Goal: Transaction & Acquisition: Purchase product/service

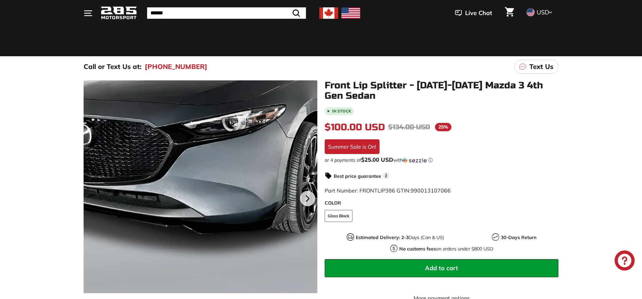
scroll to position [171, 0]
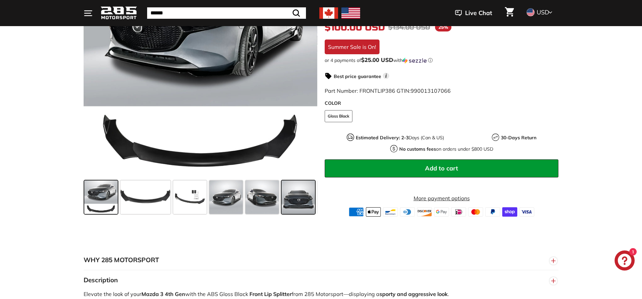
click at [299, 194] on span at bounding box center [298, 196] width 33 height 33
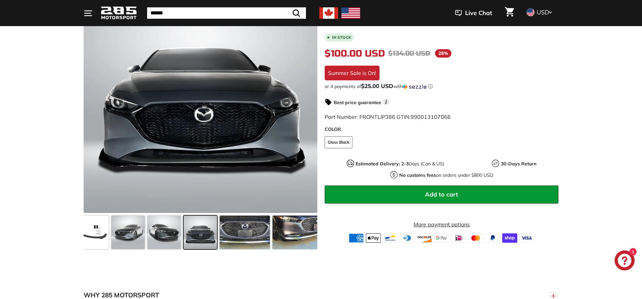
scroll to position [136, 0]
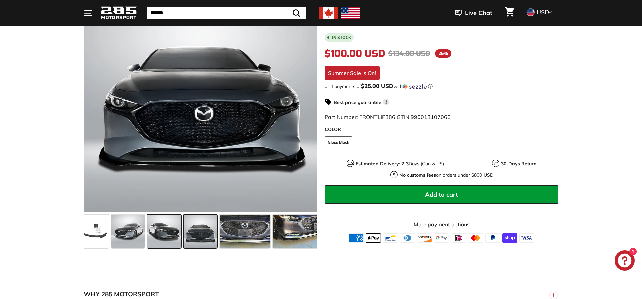
click at [165, 235] on span at bounding box center [163, 230] width 33 height 33
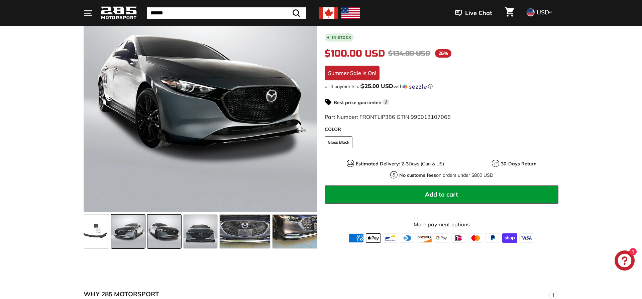
click at [137, 231] on span at bounding box center [127, 230] width 33 height 33
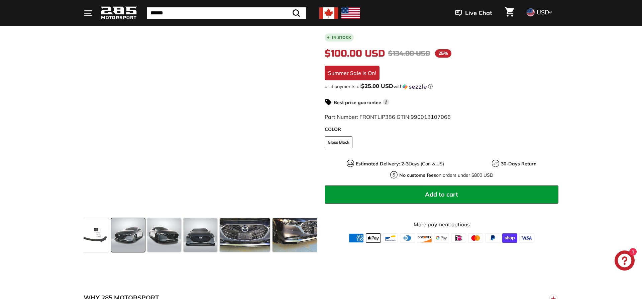
scroll to position [102, 0]
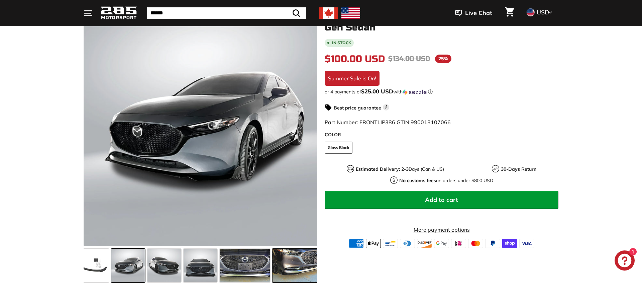
click at [302, 258] on span at bounding box center [298, 264] width 50 height 33
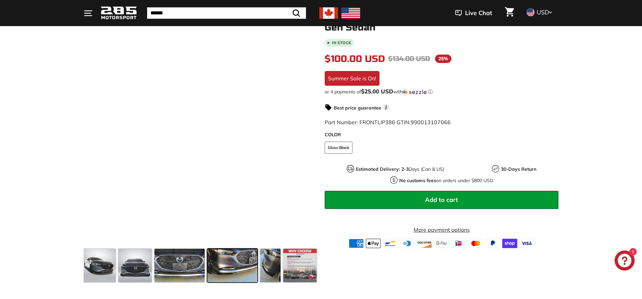
scroll to position [0, 164]
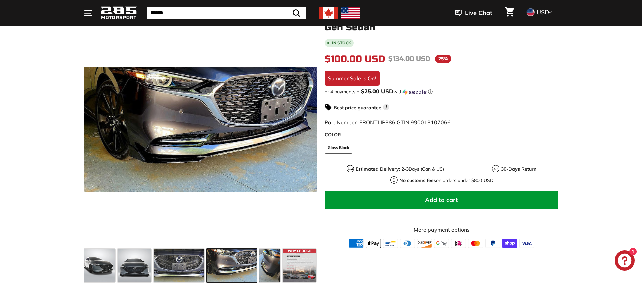
click at [242, 261] on span at bounding box center [232, 264] width 50 height 33
click at [194, 267] on span at bounding box center [179, 264] width 50 height 33
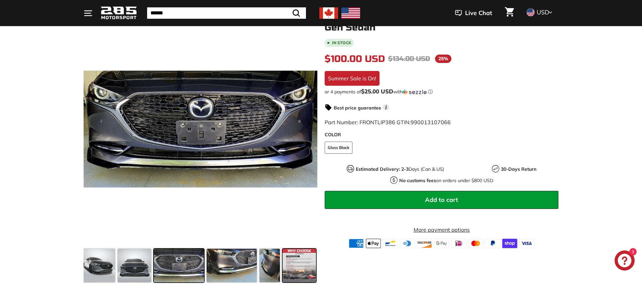
click at [302, 267] on span at bounding box center [299, 264] width 33 height 33
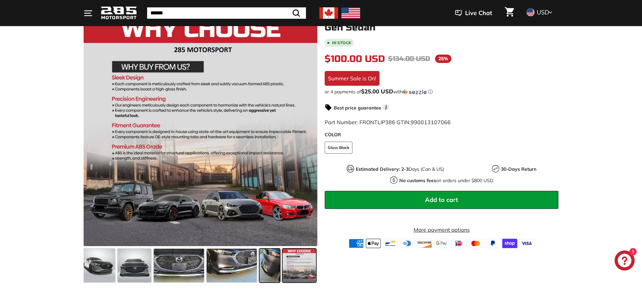
click at [265, 270] on span at bounding box center [270, 264] width 20 height 33
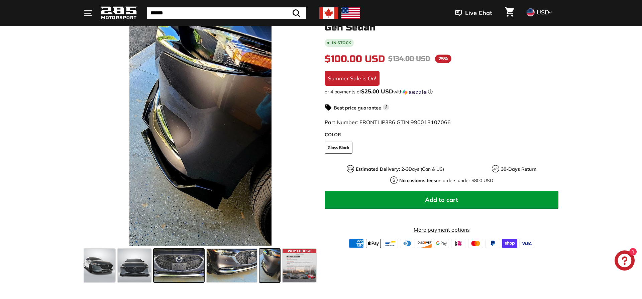
click at [158, 274] on span at bounding box center [179, 264] width 50 height 33
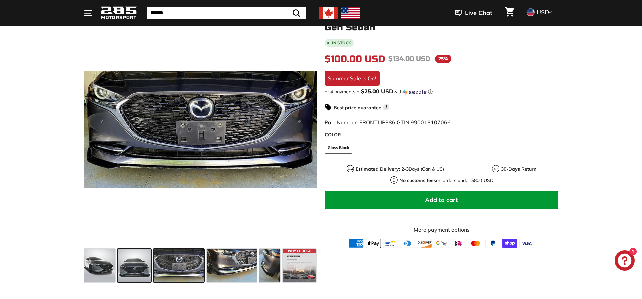
click at [121, 275] on span at bounding box center [134, 264] width 33 height 33
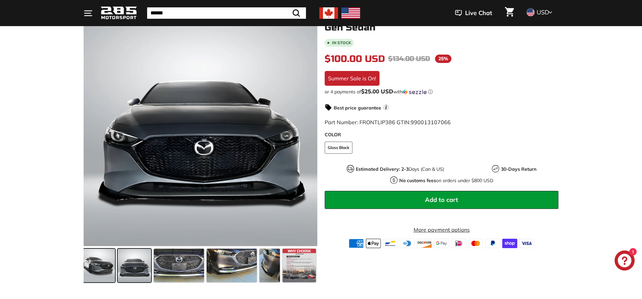
click at [94, 277] on span at bounding box center [98, 264] width 33 height 33
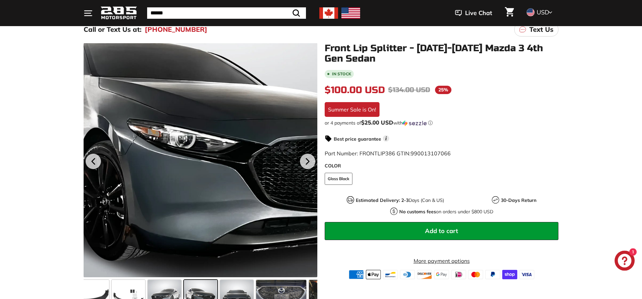
scroll to position [68, 0]
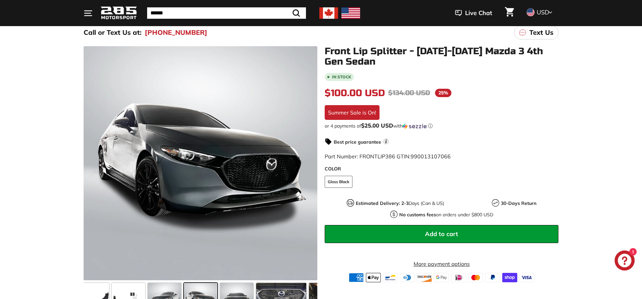
click at [431, 230] on span "Add to cart" at bounding box center [441, 234] width 33 height 8
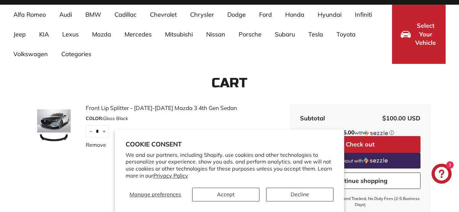
scroll to position [68, 0]
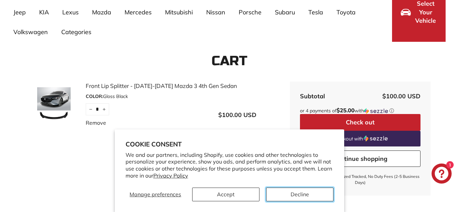
click at [294, 197] on button "Decline" at bounding box center [299, 195] width 67 height 14
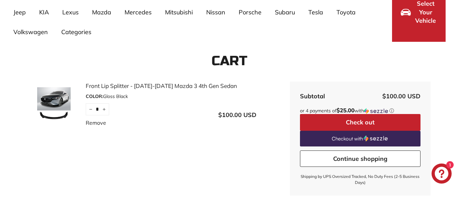
click at [355, 121] on button "Check out" at bounding box center [360, 122] width 120 height 17
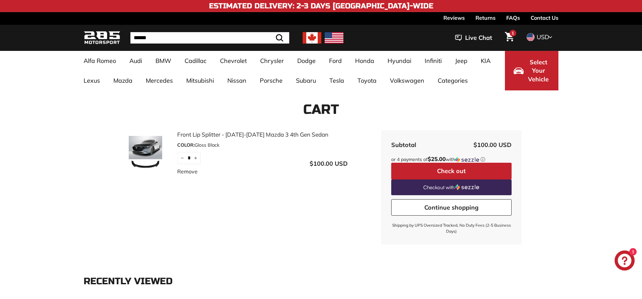
click at [190, 169] on link "Remove" at bounding box center [187, 171] width 20 height 8
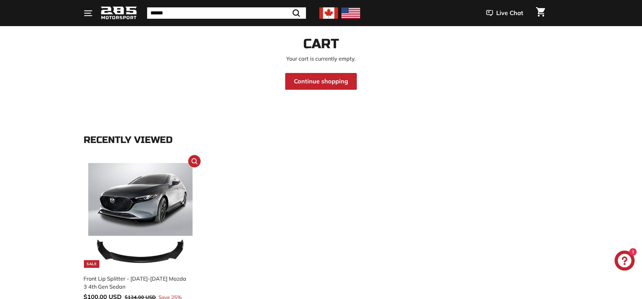
scroll to position [136, 0]
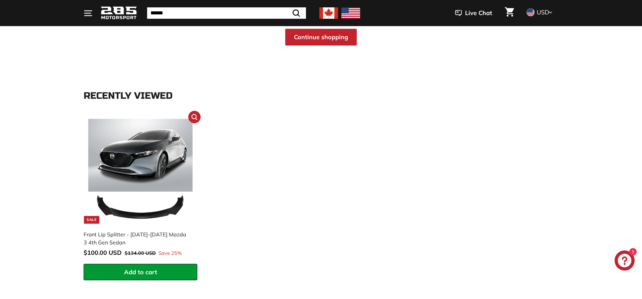
click at [143, 272] on span "Add to cart" at bounding box center [140, 272] width 33 height 8
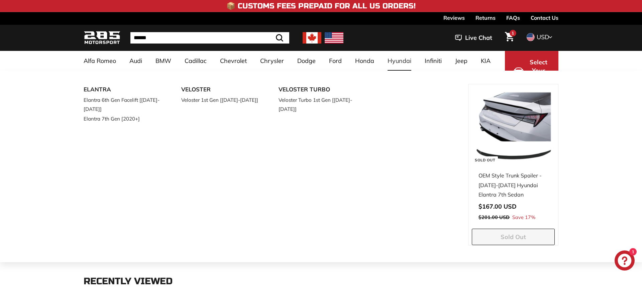
click at [609, 162] on div "ELANTRA Elantra 6th Gen Facelift [[DATE]-[DATE]] Elantra 7th Gen [2020+] VELOST…" at bounding box center [321, 166] width 642 height 191
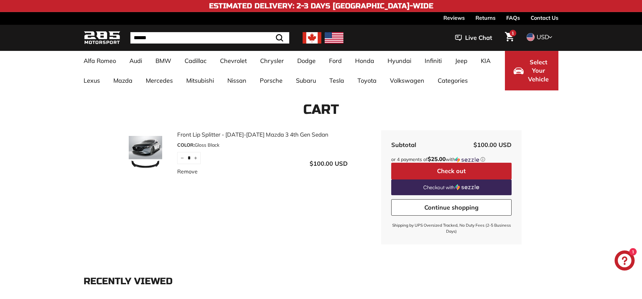
click at [466, 170] on button "Check out" at bounding box center [451, 171] width 120 height 17
